Goal: Book appointment/travel/reservation

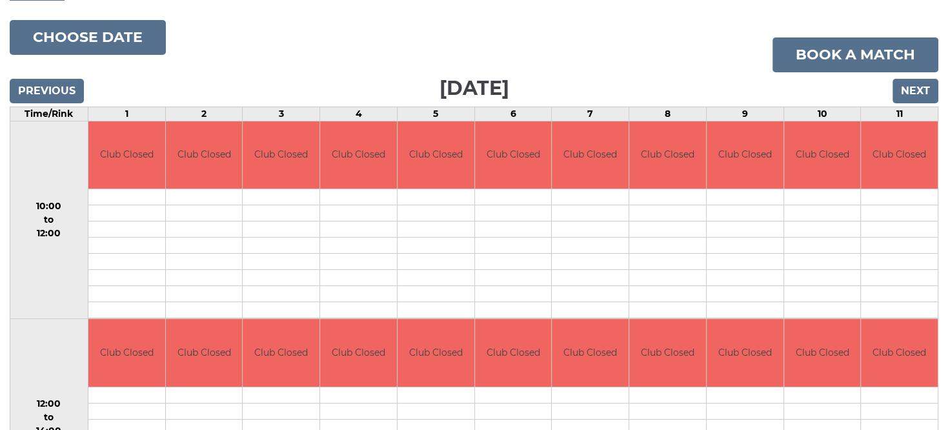
scroll to position [181, 0]
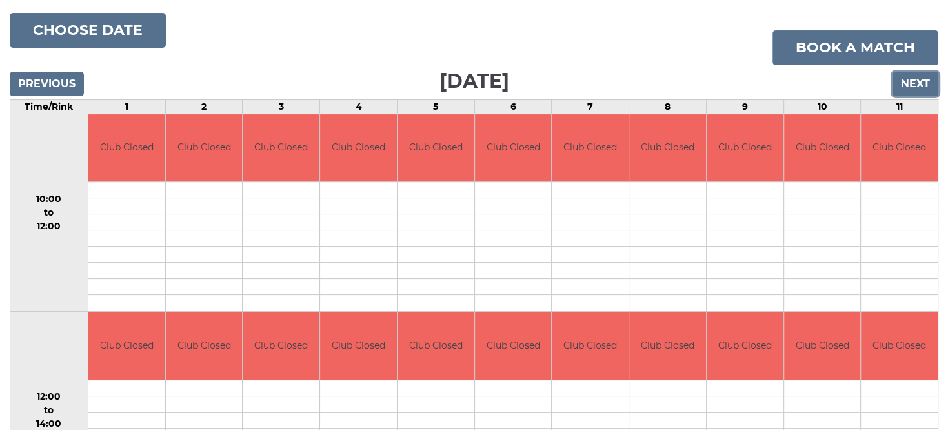
click at [919, 81] on input "Next" at bounding box center [916, 84] width 46 height 25
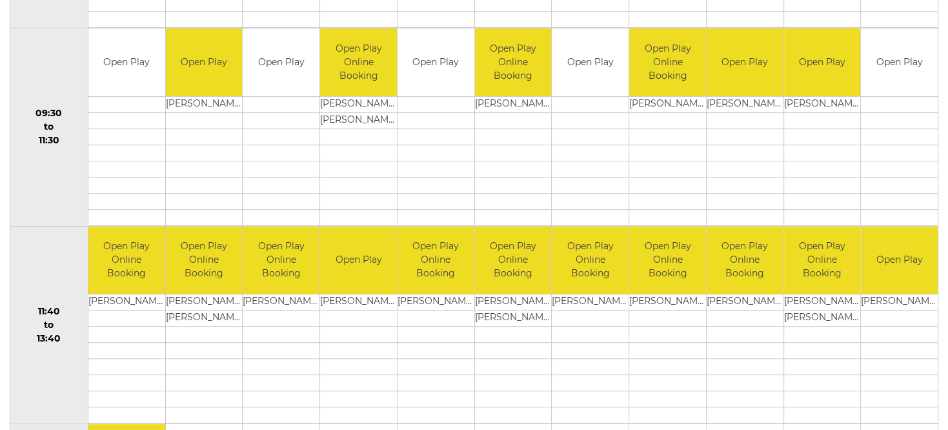
scroll to position [10, 0]
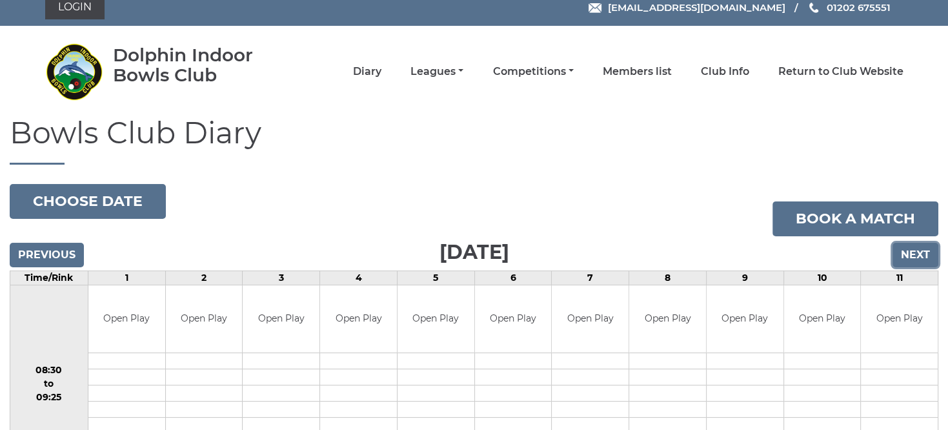
click at [906, 252] on input "Next" at bounding box center [916, 255] width 46 height 25
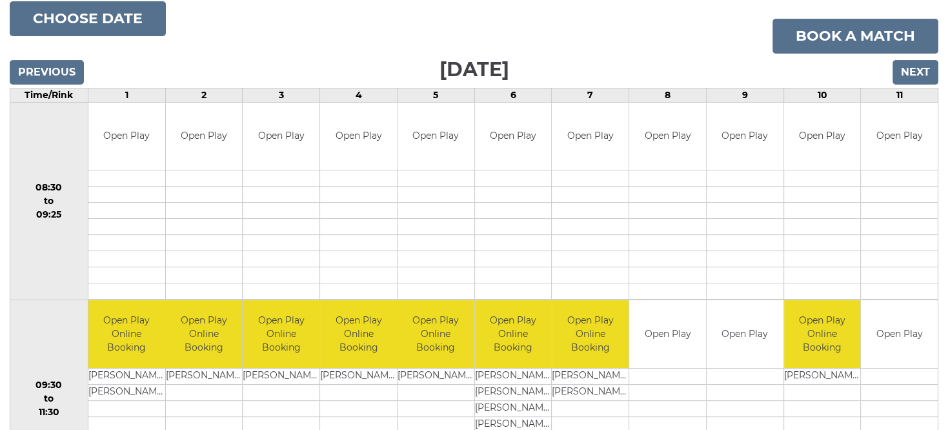
scroll to position [192, 0]
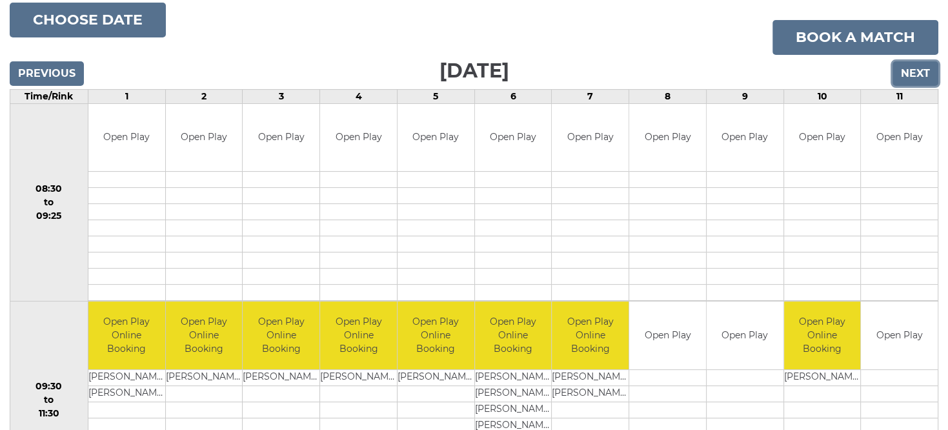
click at [911, 76] on input "Next" at bounding box center [916, 73] width 46 height 25
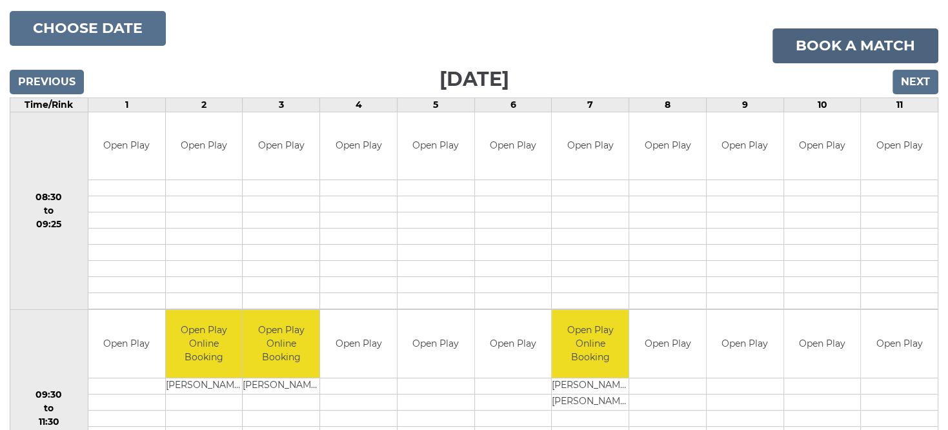
scroll to position [90, 0]
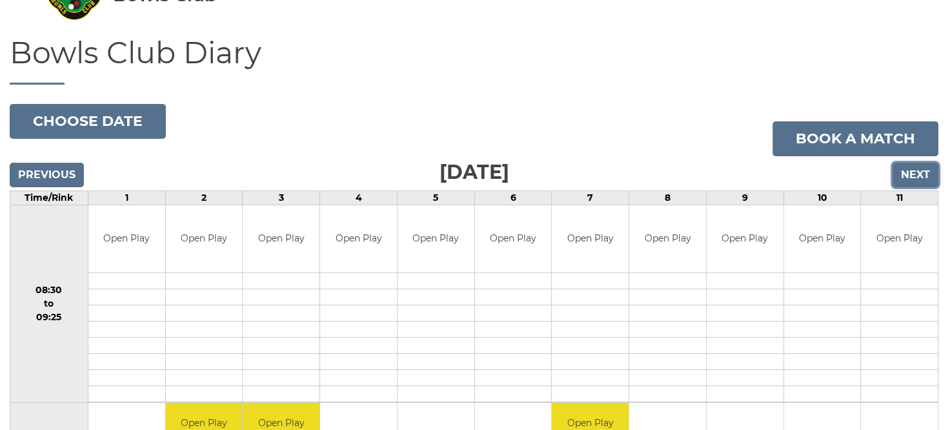
click at [924, 177] on input "Next" at bounding box center [916, 175] width 46 height 25
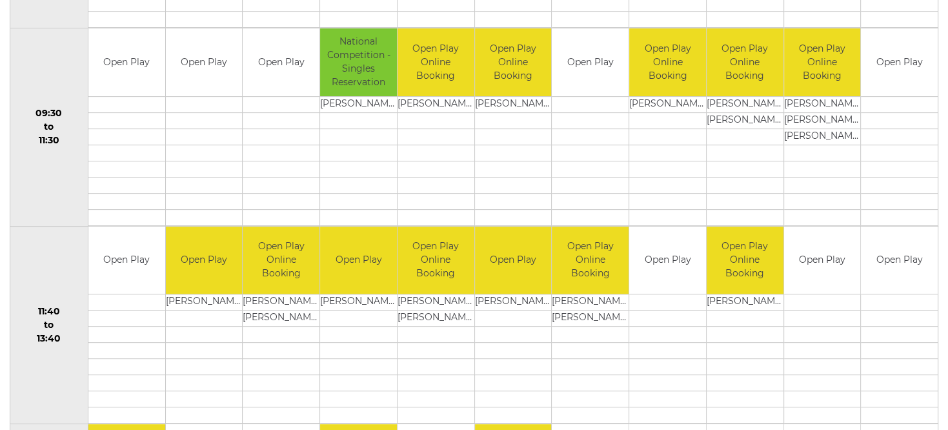
scroll to position [101, 0]
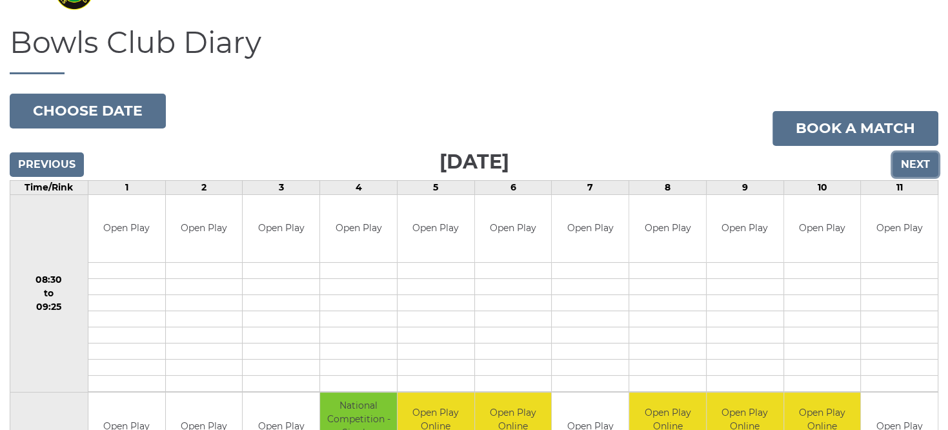
click at [910, 160] on input "Next" at bounding box center [916, 164] width 46 height 25
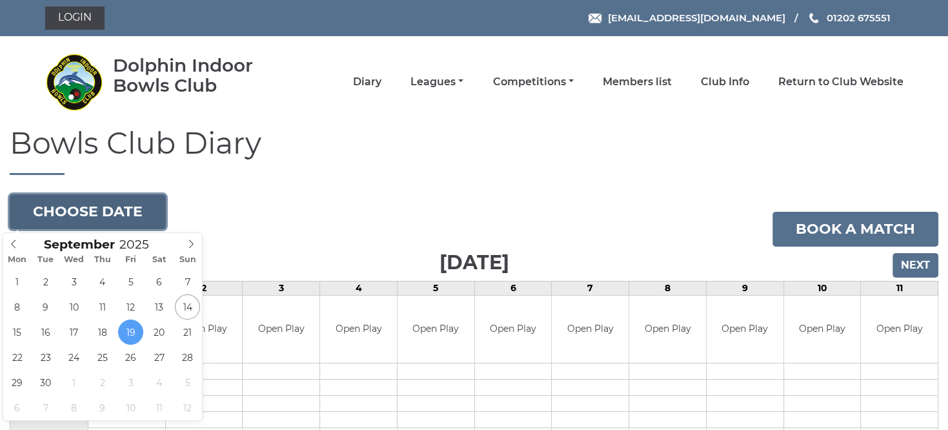
click at [141, 209] on button "Choose date" at bounding box center [88, 211] width 156 height 35
type input "2025-09-16"
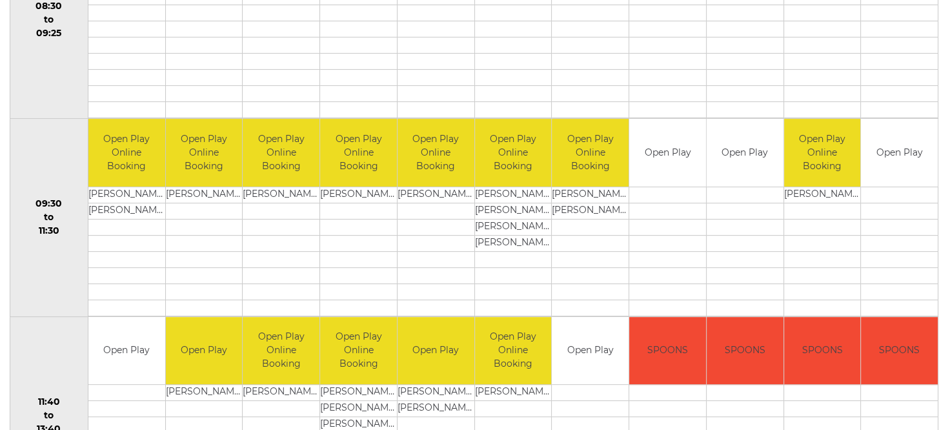
scroll to position [363, 0]
